Goal: Navigation & Orientation: Go to known website

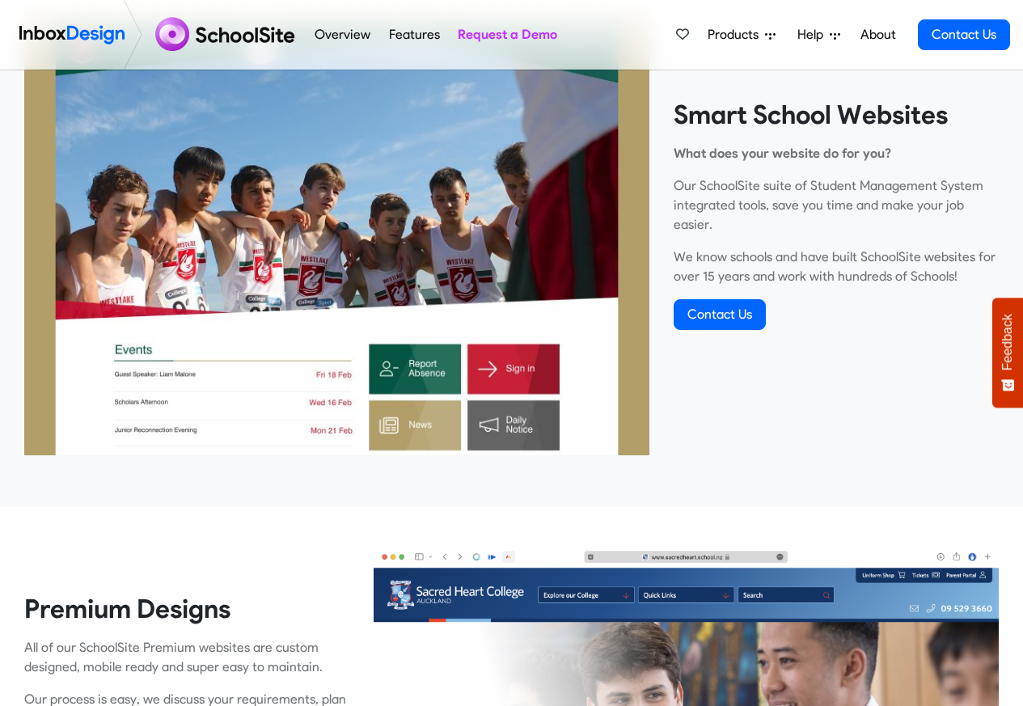
scroll to position [776, 0]
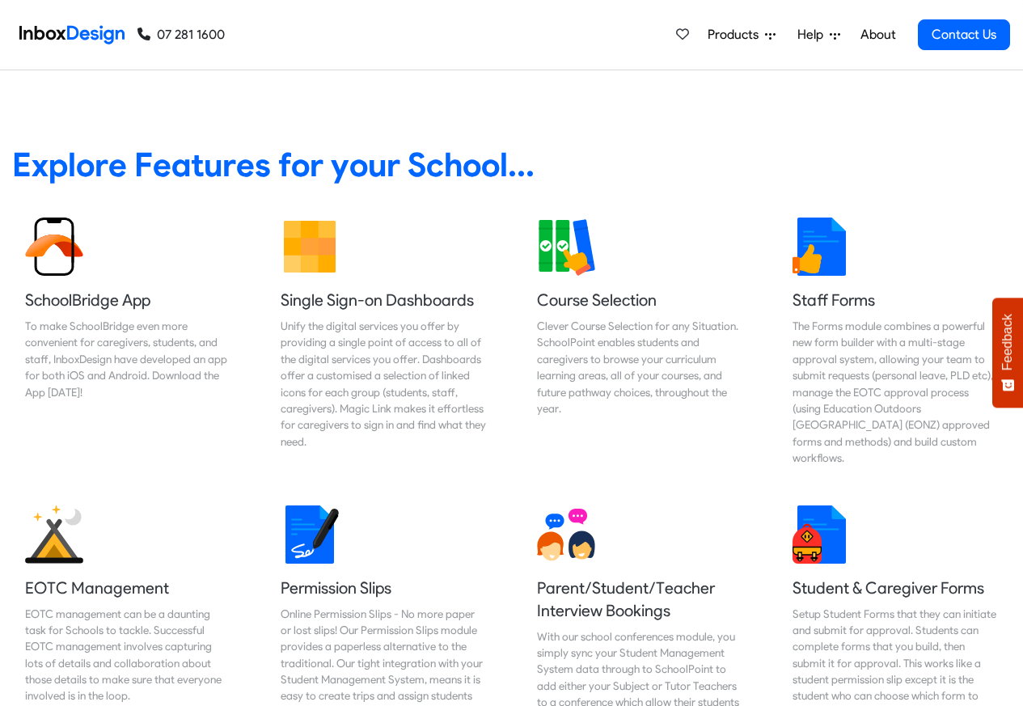
scroll to position [679, 0]
